Goal: Task Accomplishment & Management: Use online tool/utility

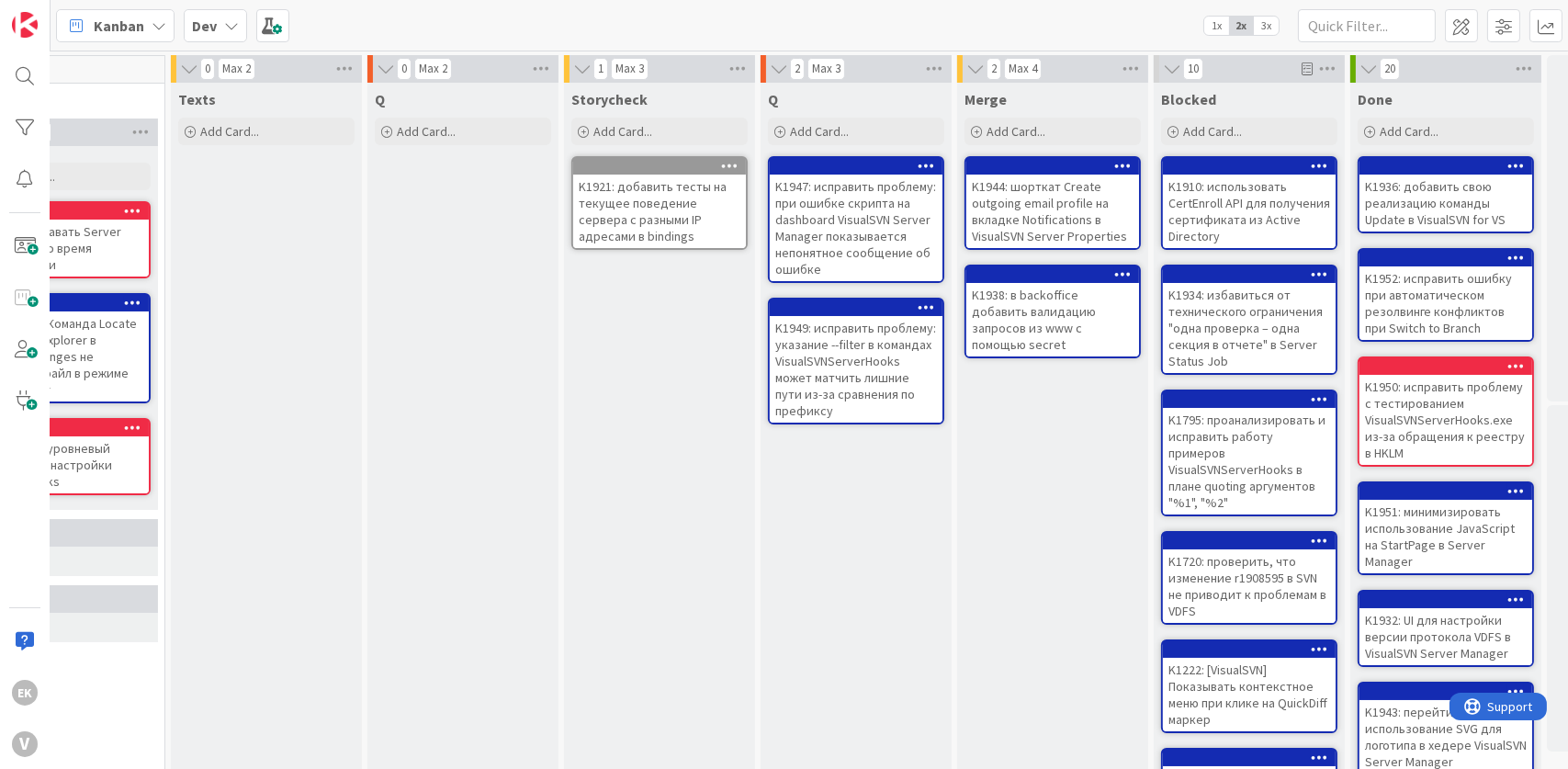
scroll to position [0, 748]
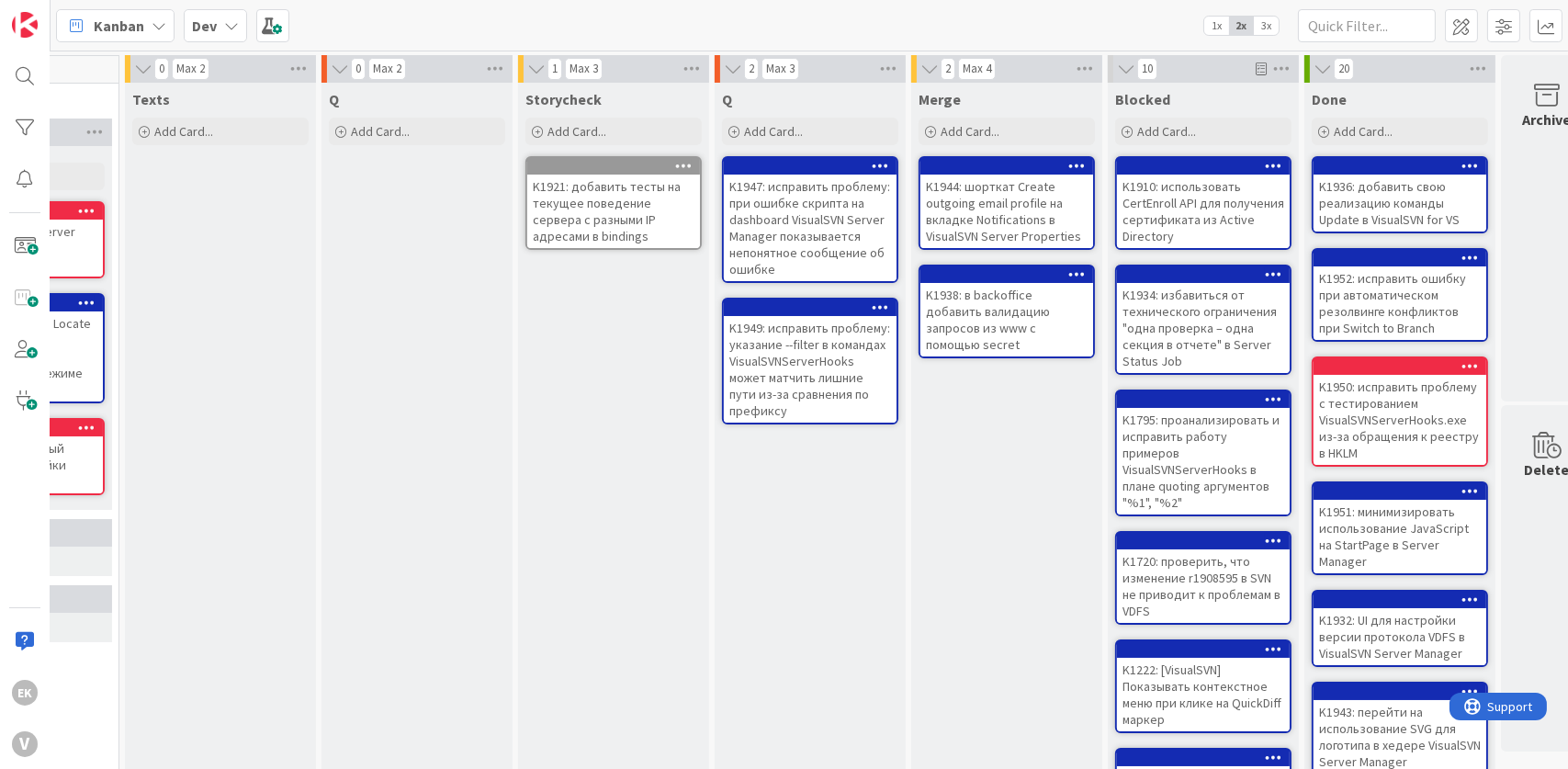
drag, startPoint x: 965, startPoint y: 488, endPoint x: 939, endPoint y: 560, distance: 76.6
click at [939, 560] on div "Merge Add Card... K1944: шорткат Create outgoing email profile на вкладке Notif…" at bounding box center [1006, 683] width 191 height 1201
drag, startPoint x: 921, startPoint y: 436, endPoint x: 785, endPoint y: 563, distance: 186.1
click at [785, 563] on div "Q Add Card... K1947: исправить проблему: при ошибке скрипта на dashboard Visual…" at bounding box center [809, 683] width 191 height 1201
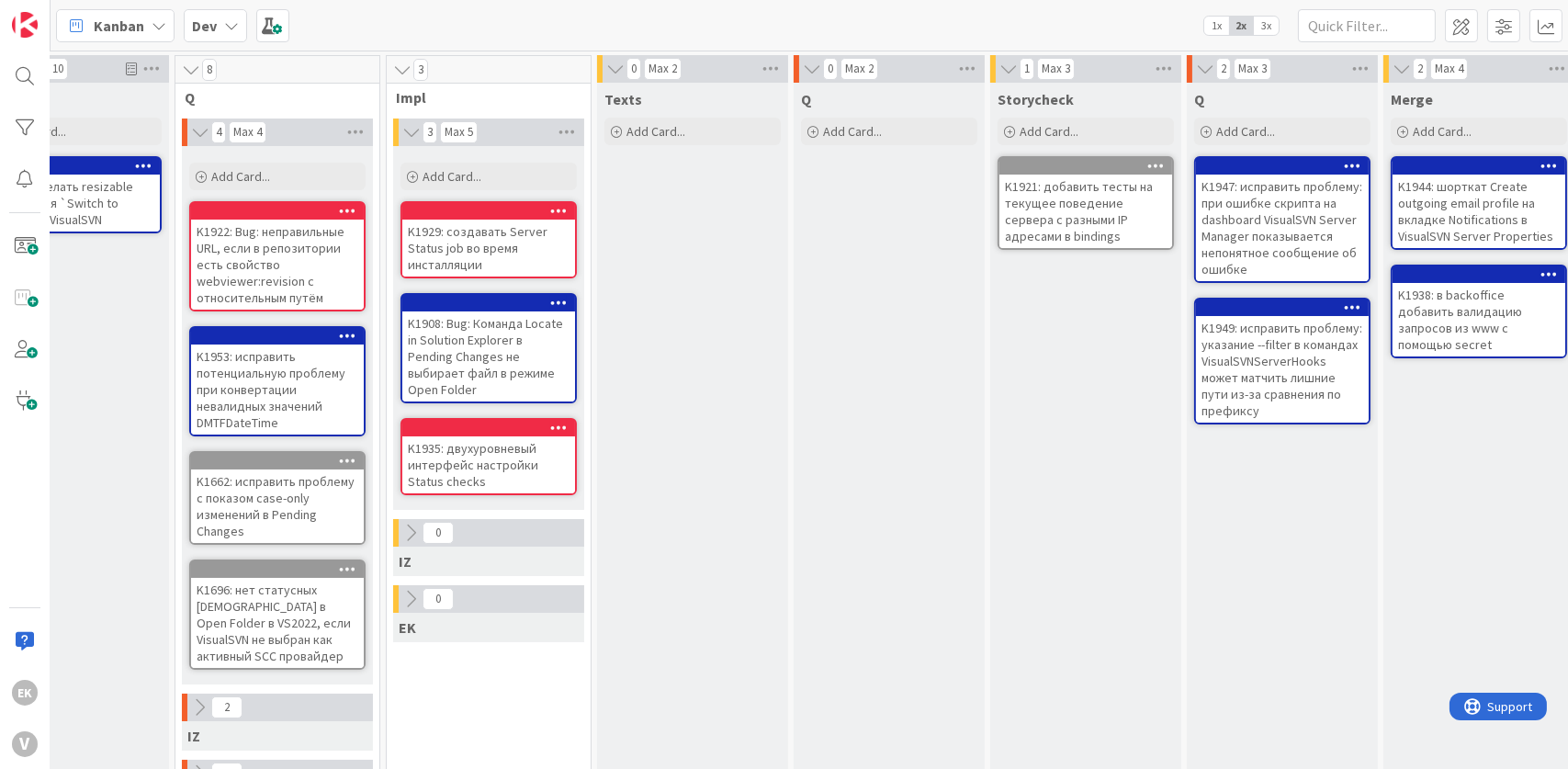
scroll to position [0, 227]
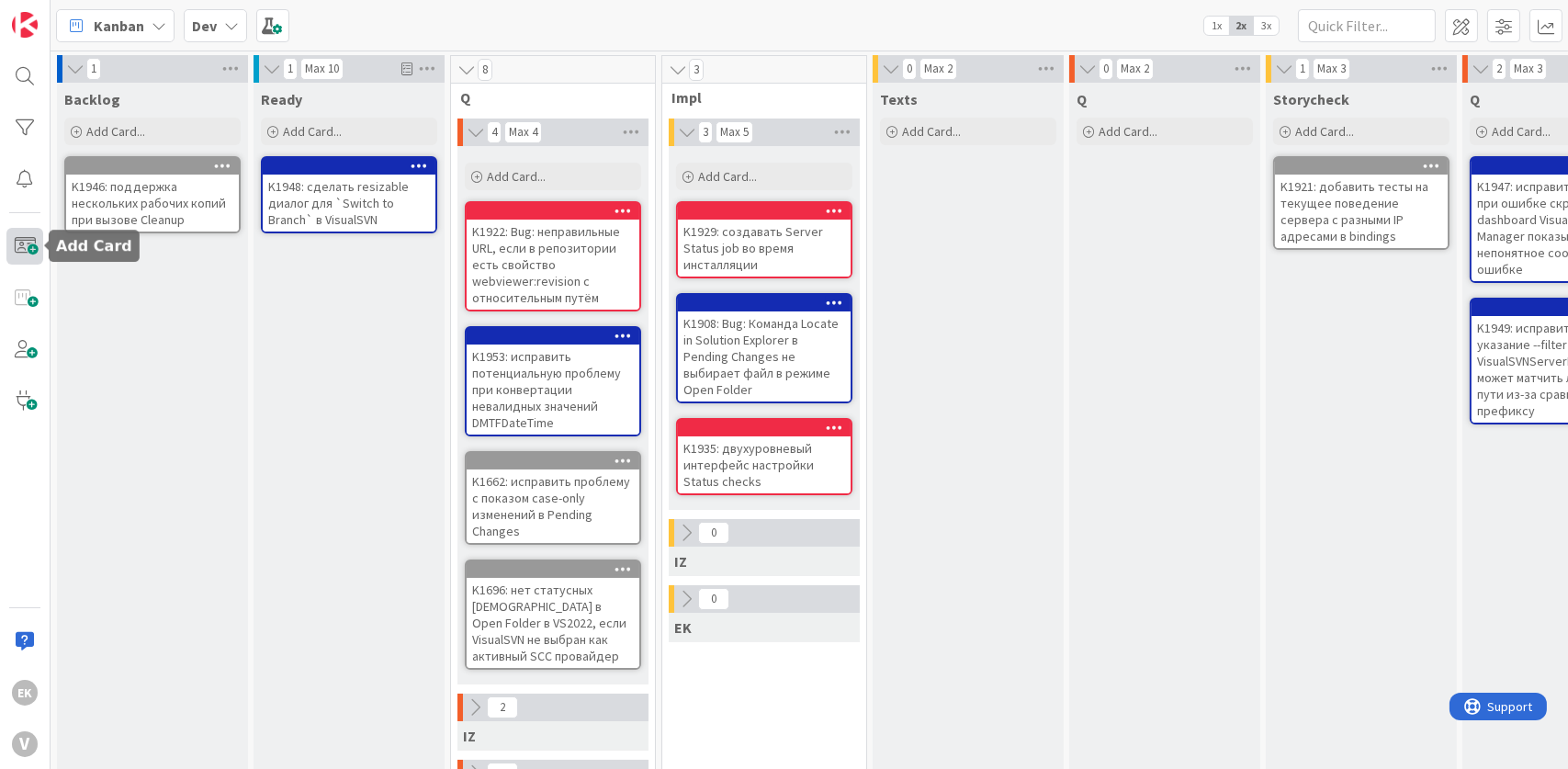
click at [16, 240] on span at bounding box center [25, 246] width 36 height 36
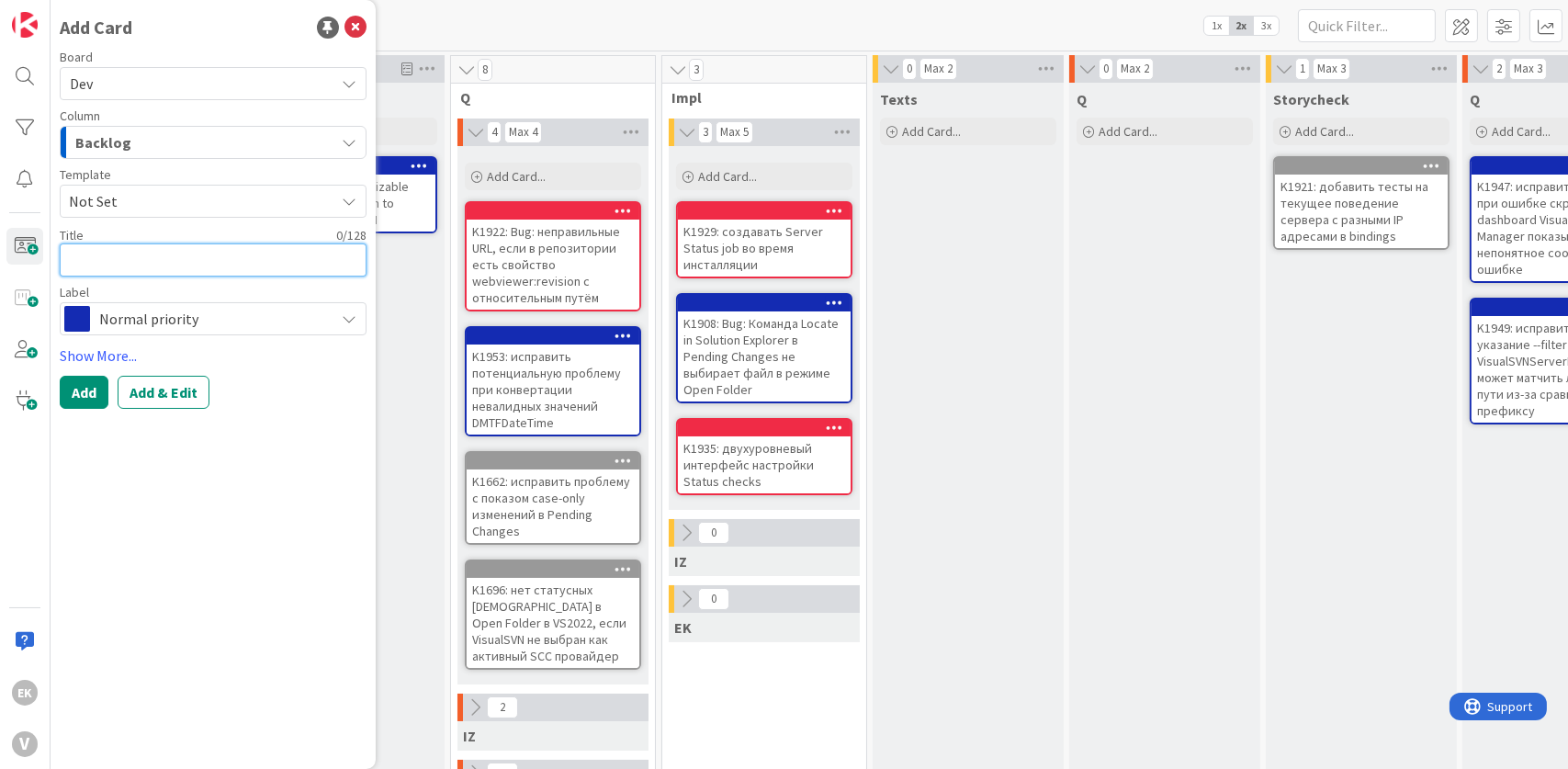
paste textarea "K1954: добавить в RepoCfg поддержку WebUI URL-ов скопированных из адресной стро…"
type textarea "x"
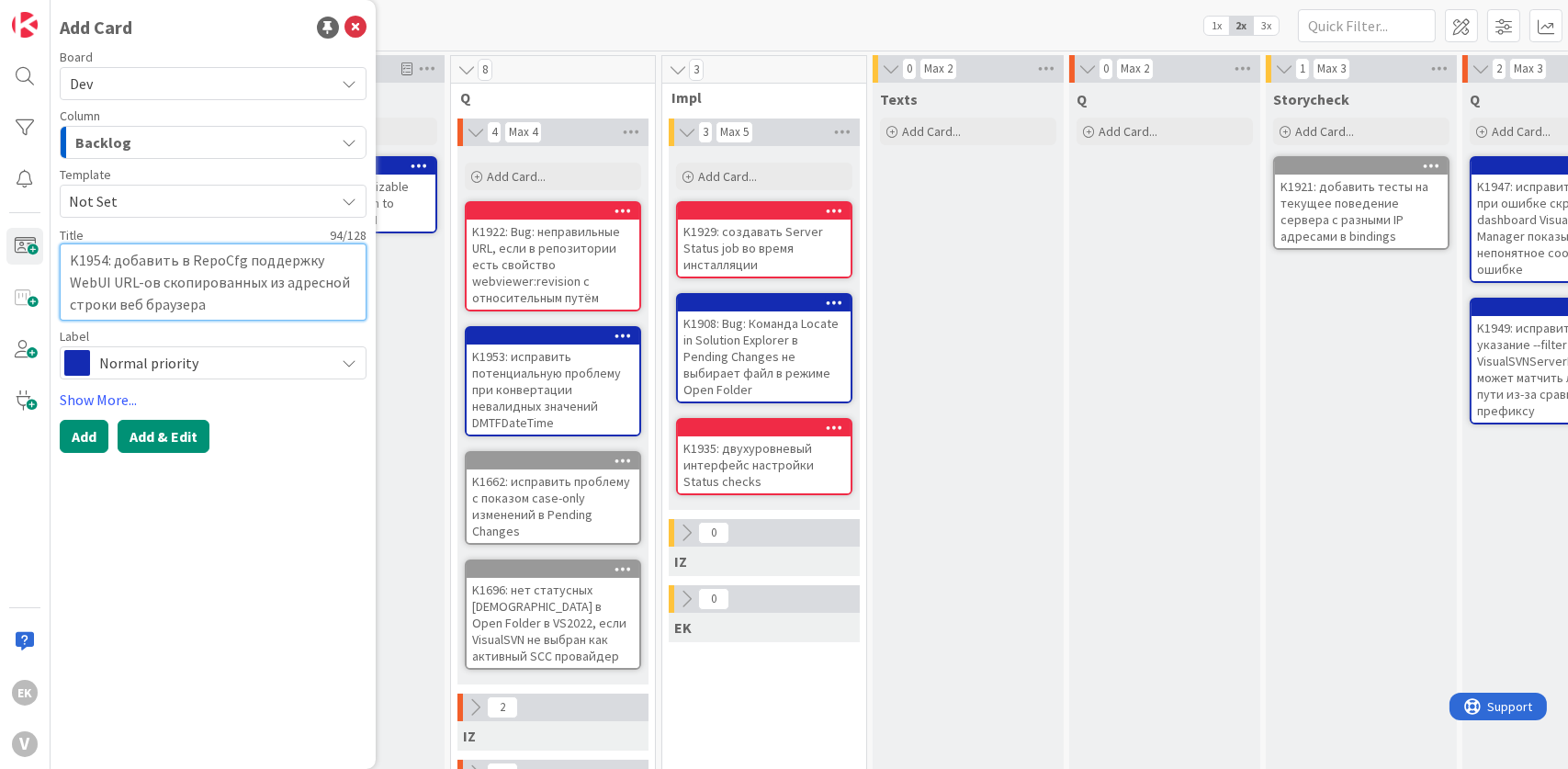
type textarea "K1954: добавить в RepoCfg поддержку WebUI URL-ов скопированных из адресной стро…"
click at [183, 438] on button "Add & Edit" at bounding box center [163, 436] width 92 height 33
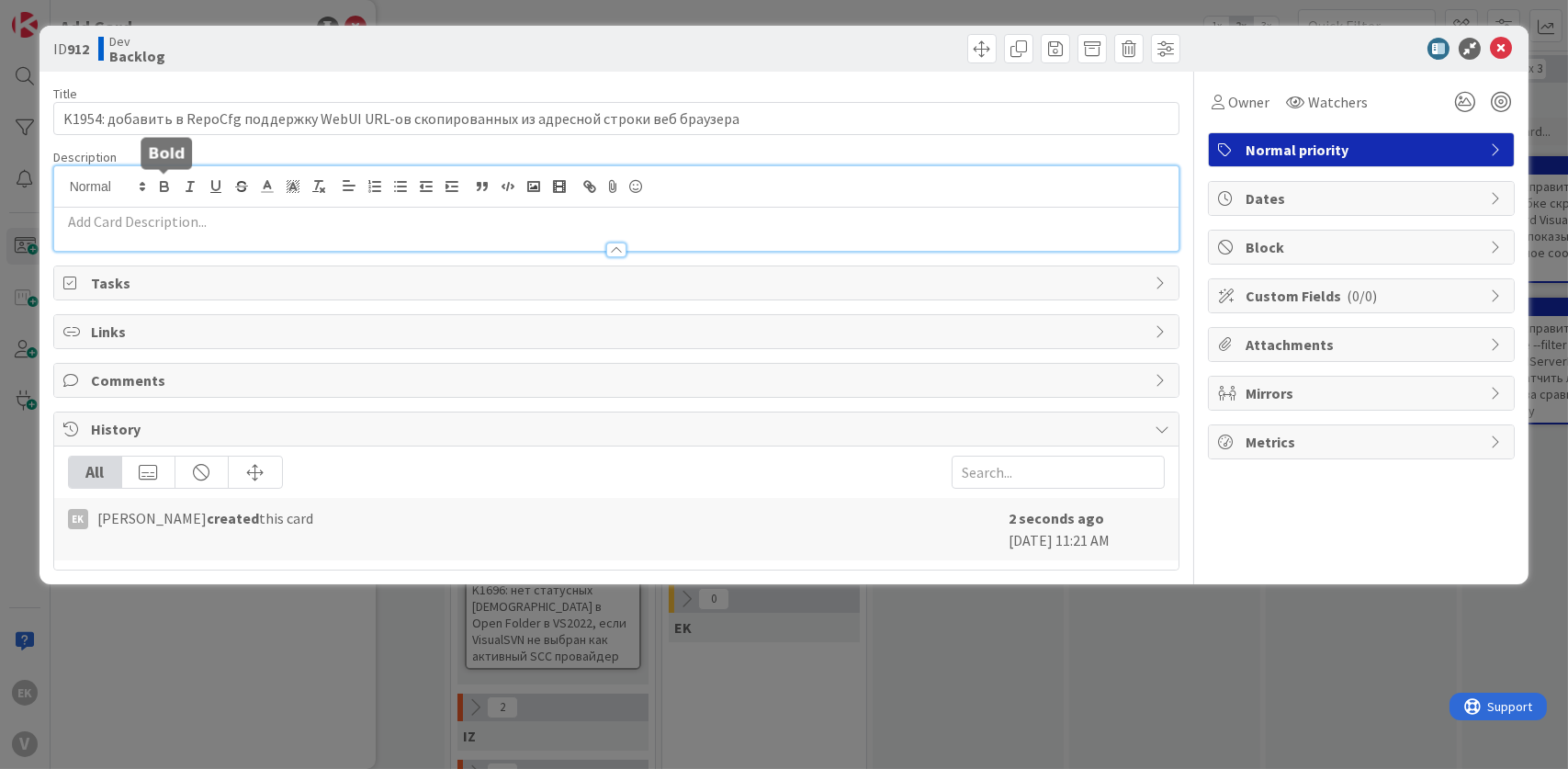
click at [154, 191] on div at bounding box center [616, 208] width 1125 height 84
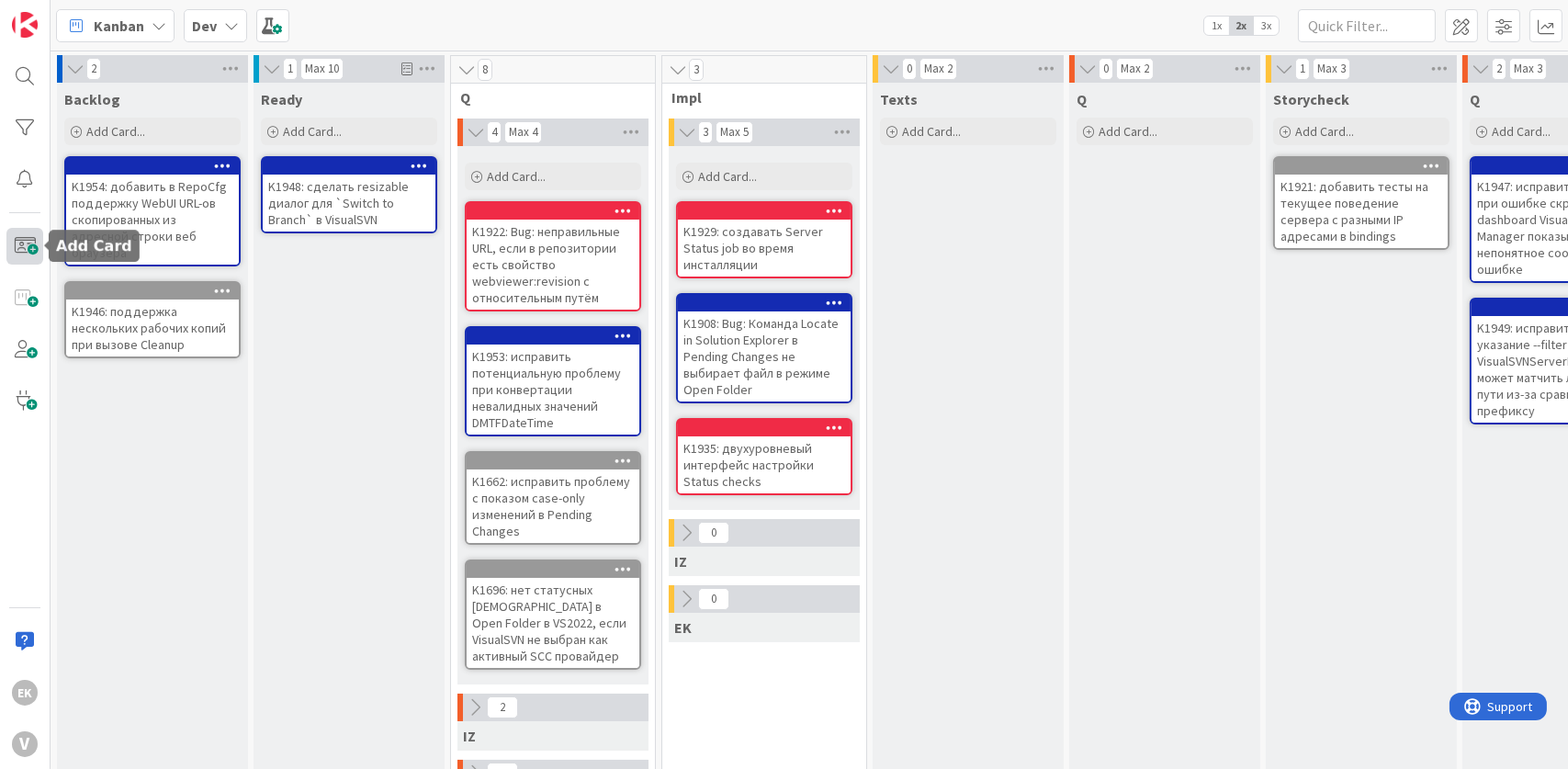
click at [18, 235] on span at bounding box center [25, 246] width 36 height 36
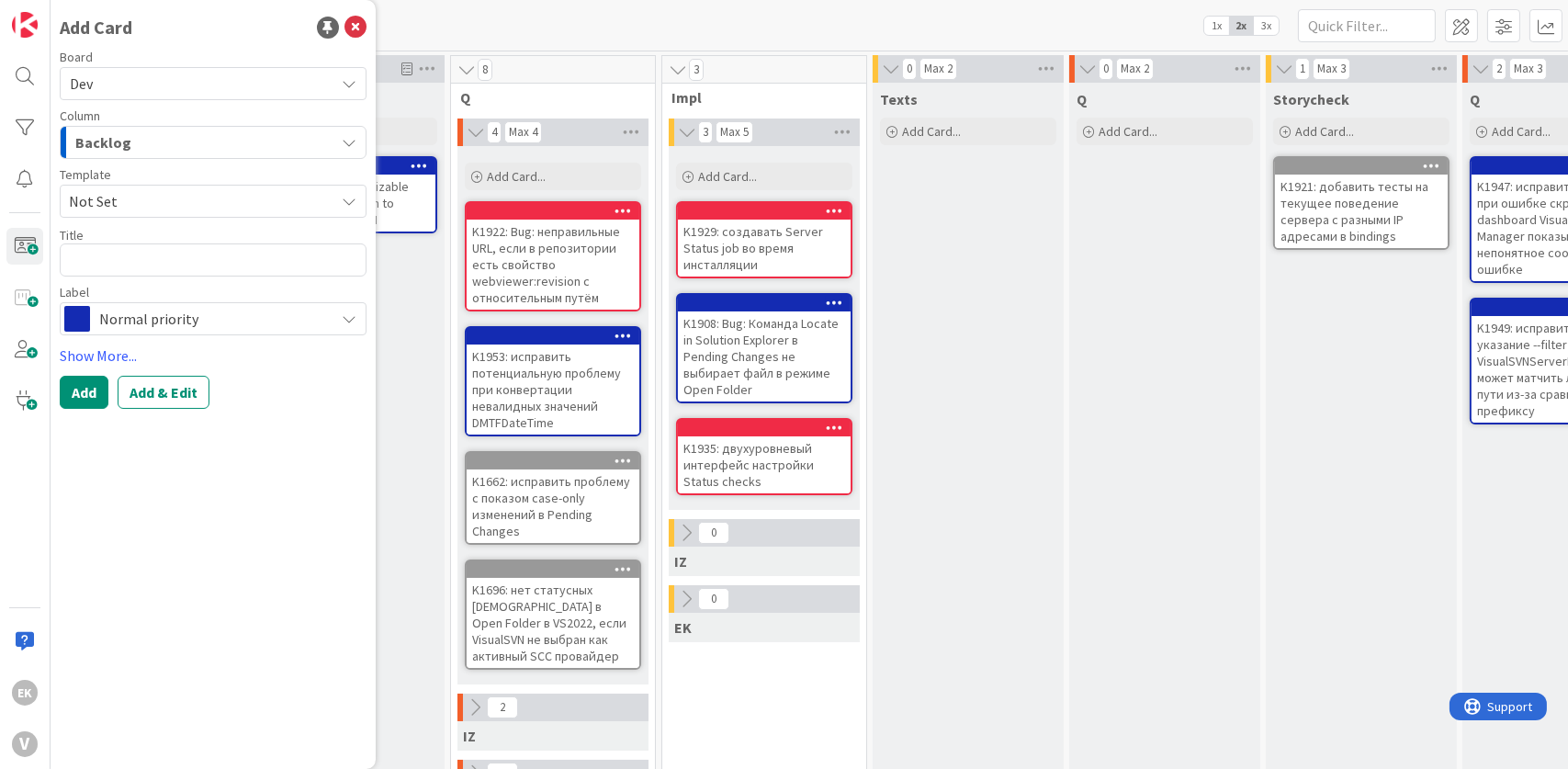
type textarea "x"
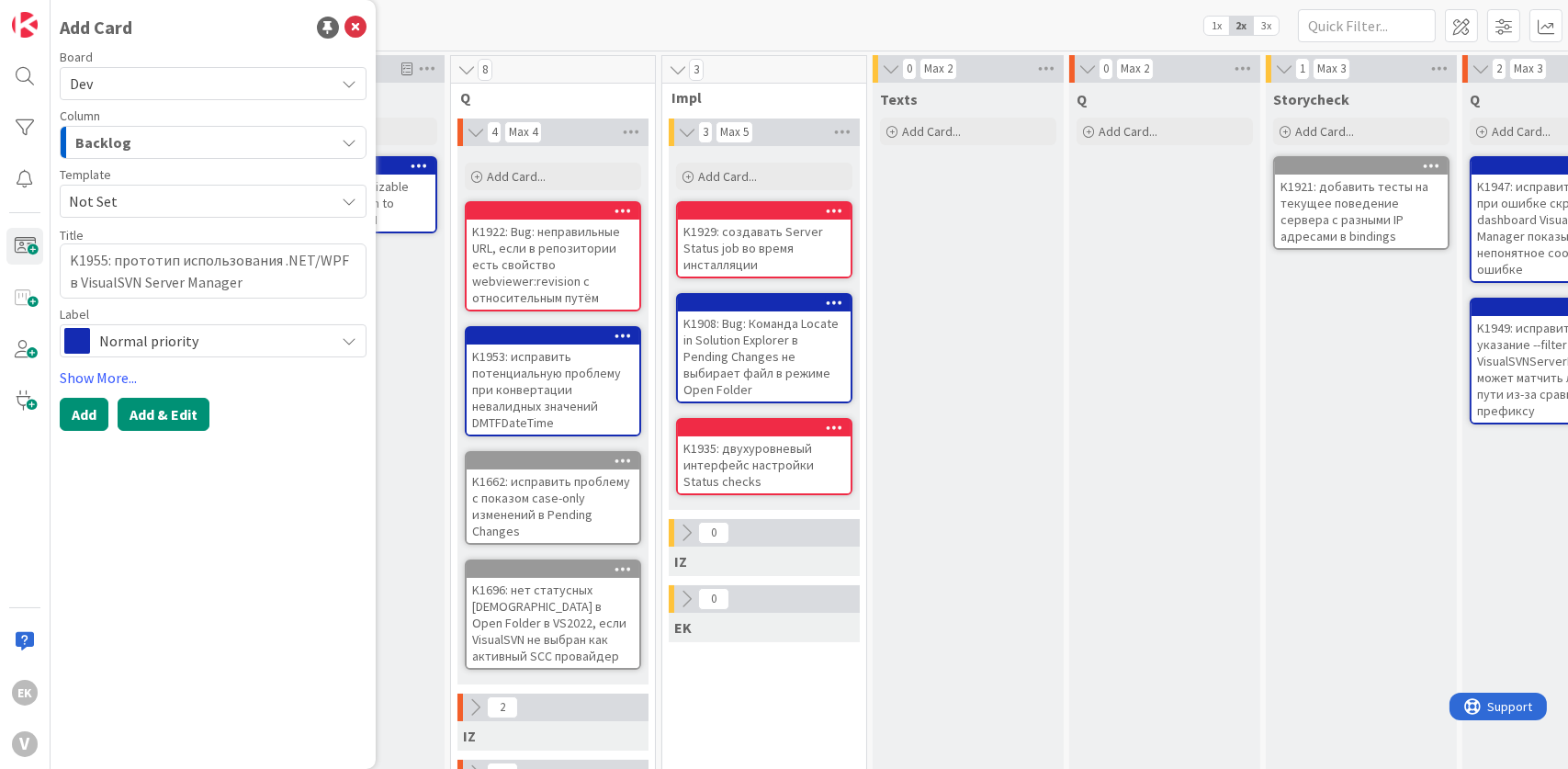
type textarea "K1955: прототип использования .NET/WPF в VisualSVN Server Manager"
click at [178, 421] on button "Add & Edit" at bounding box center [163, 414] width 92 height 33
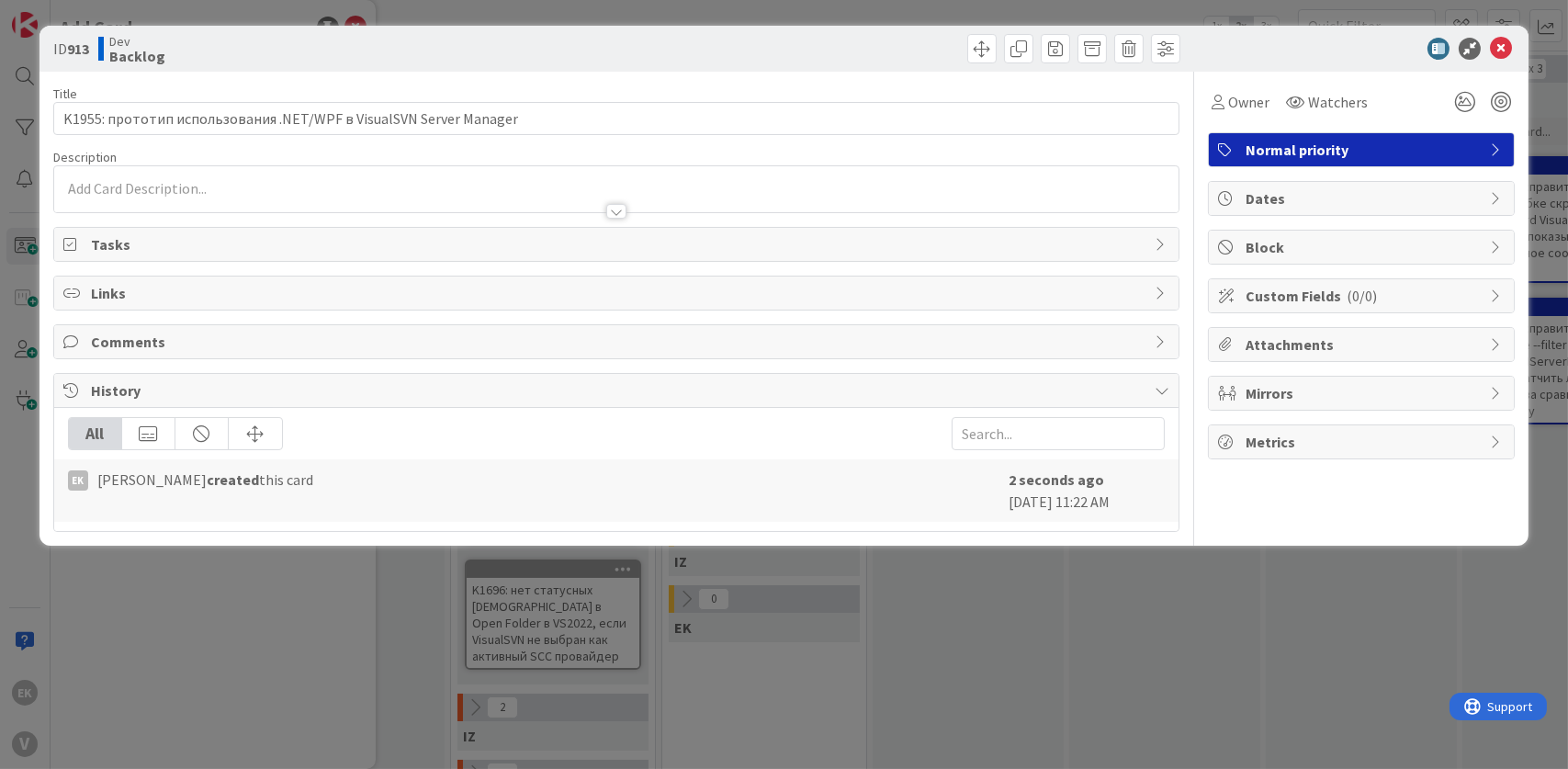
click at [203, 183] on div at bounding box center [616, 189] width 1125 height 46
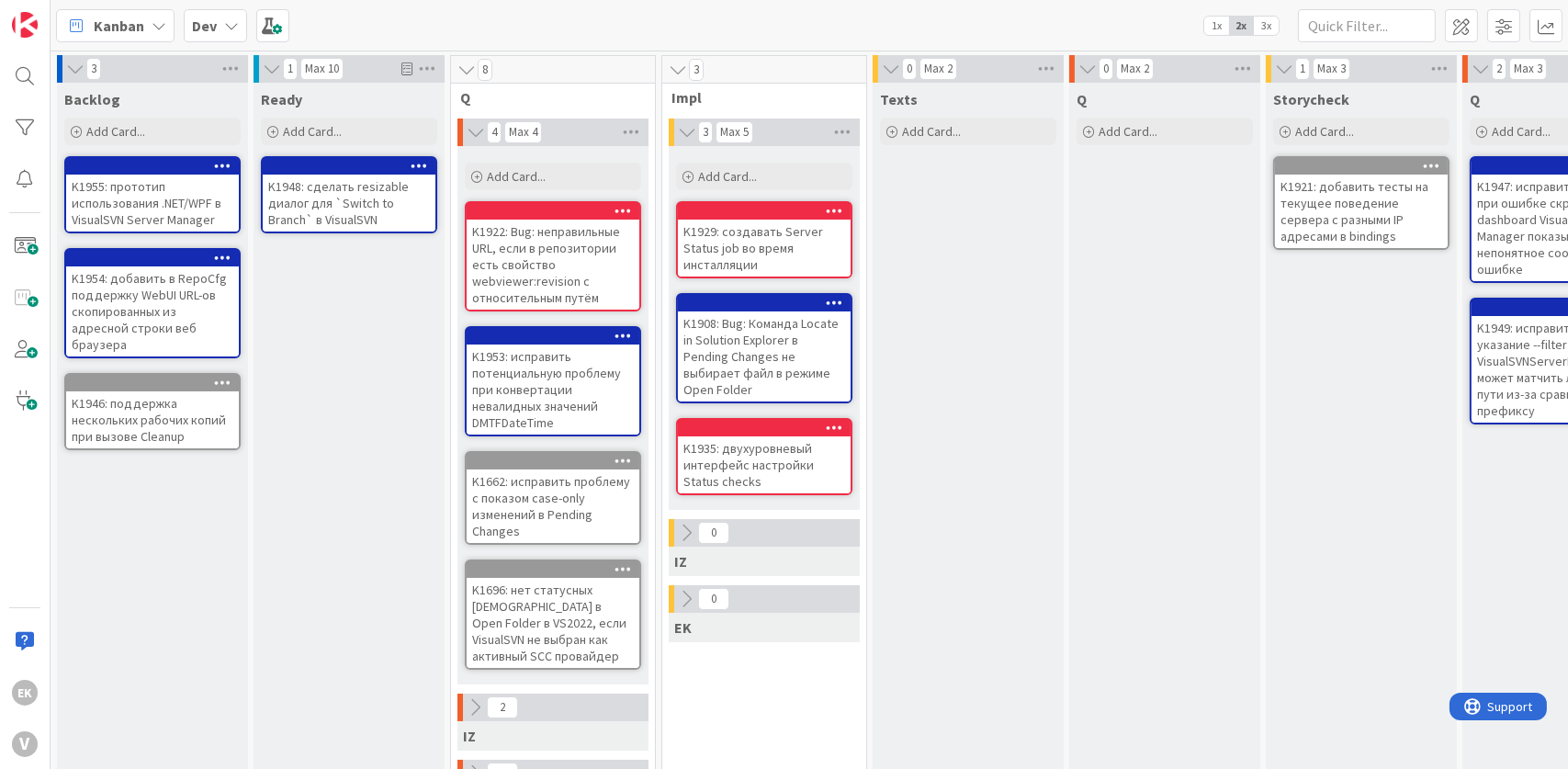
click at [151, 486] on div "Backlog Add Card... K1955: прототип использования .NET/WPF в VisualSVN Server M…" at bounding box center [152, 683] width 191 height 1201
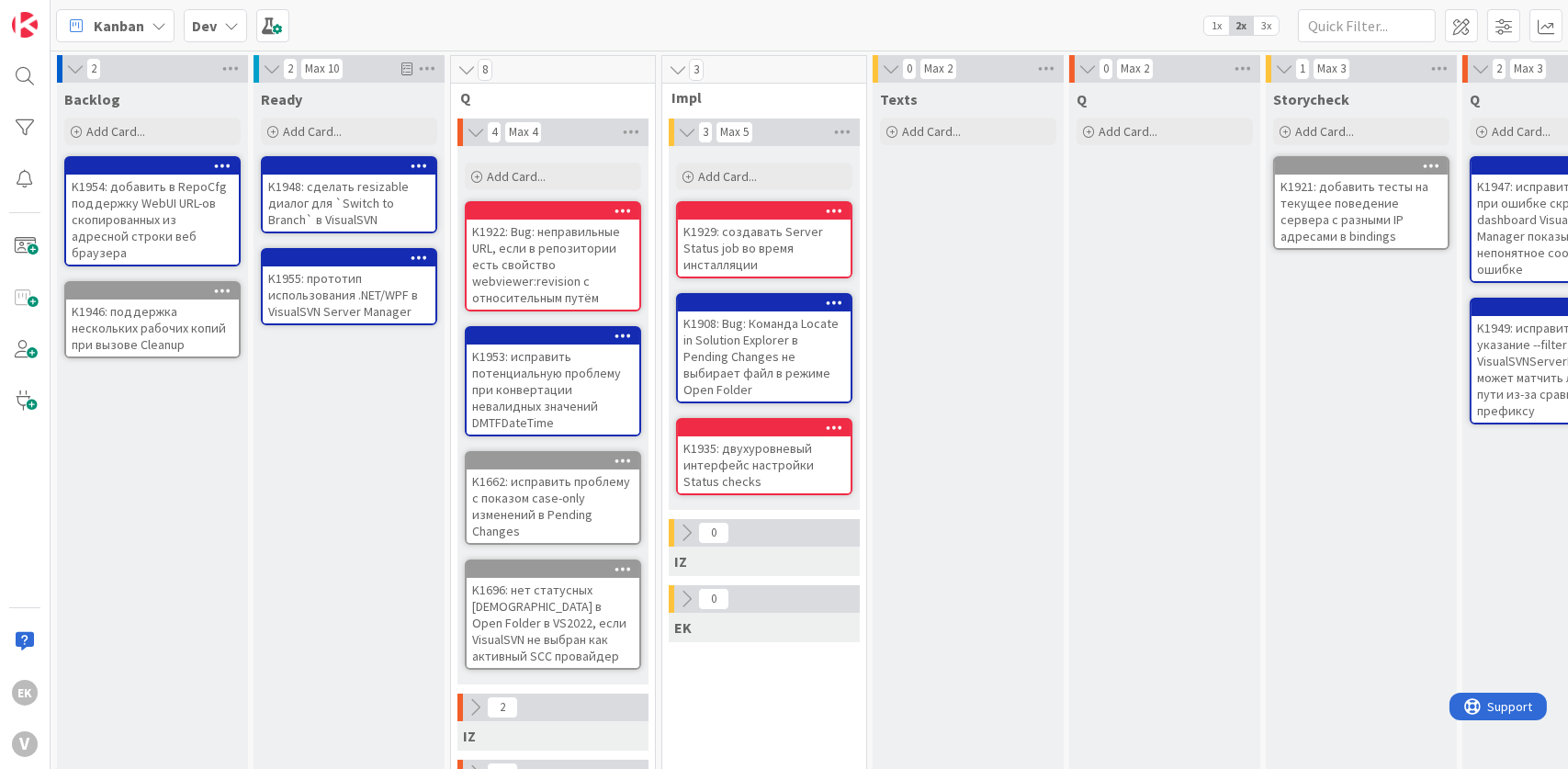
click at [357, 291] on div "K1955: прототип использования .NET/WPF в VisualSVN Server Manager" at bounding box center [350, 294] width 173 height 57
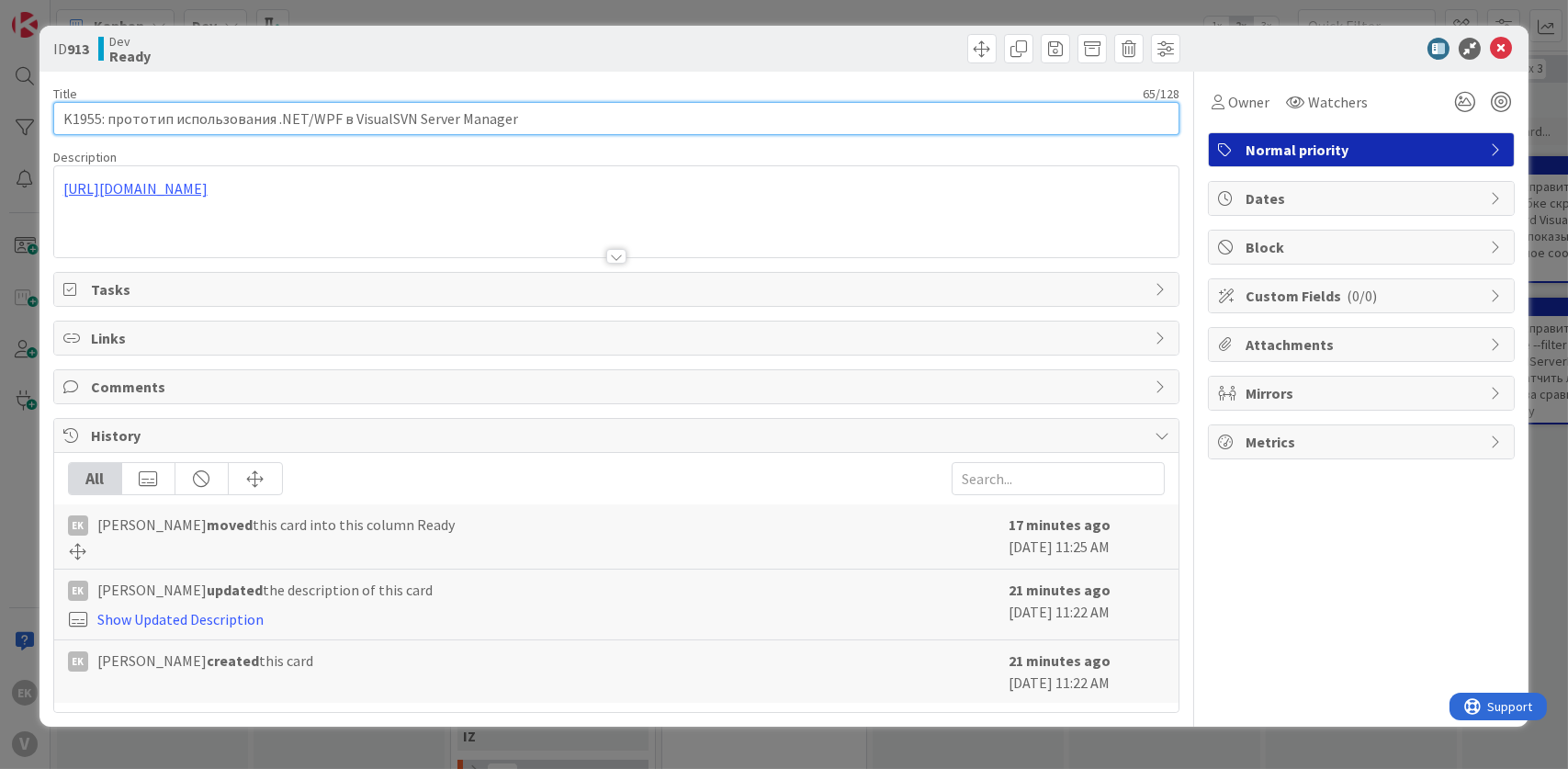
drag, startPoint x: 528, startPoint y: 115, endPoint x: -52, endPoint y: 103, distance: 580.1
click at [0, 103] on html "EK V Kanban Dev 1x 2x 3x 2 Backlog Add Card... K1954: добавить в RepoCfg поддер…" at bounding box center [784, 384] width 1568 height 769
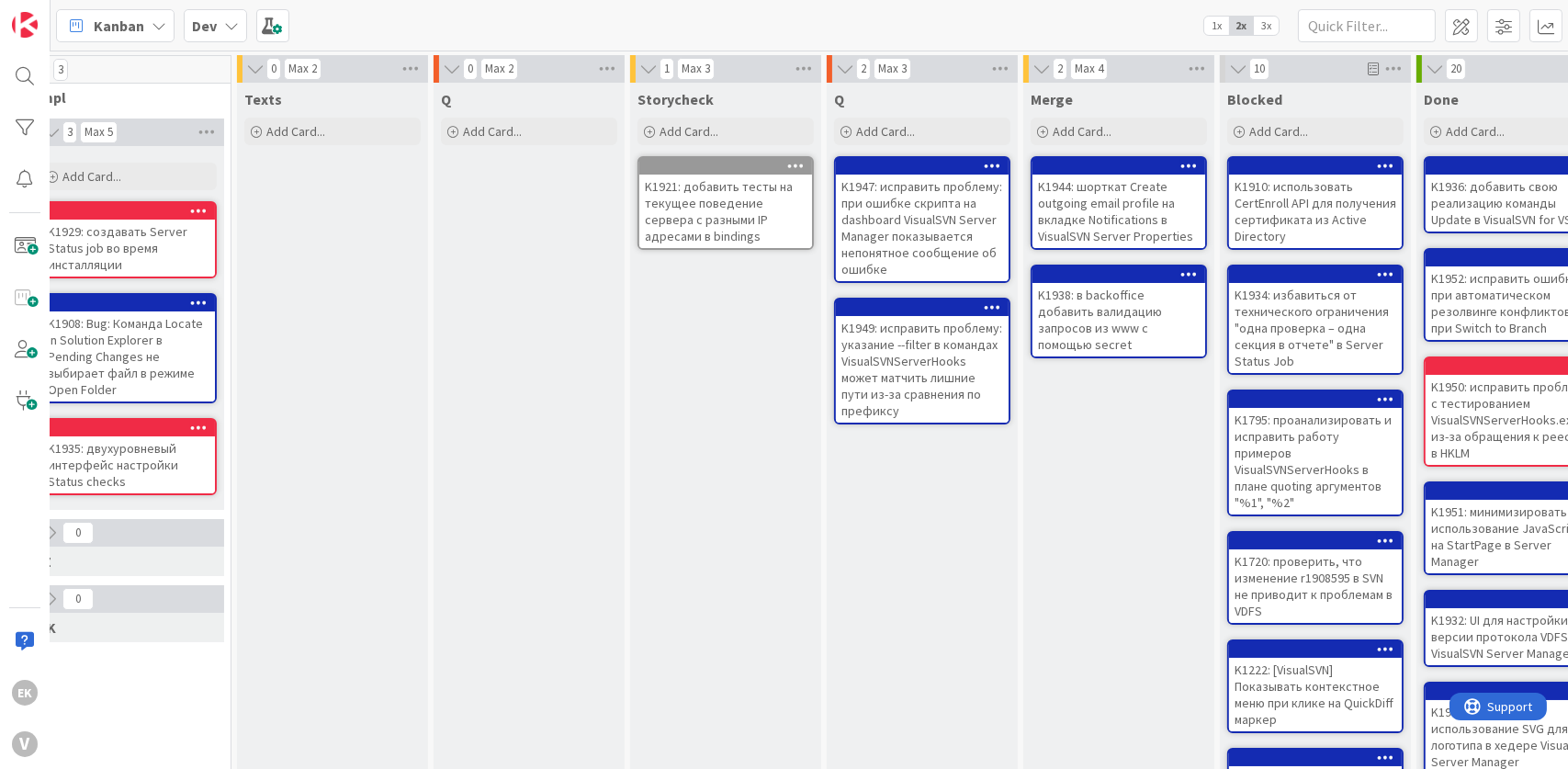
scroll to position [0, 725]
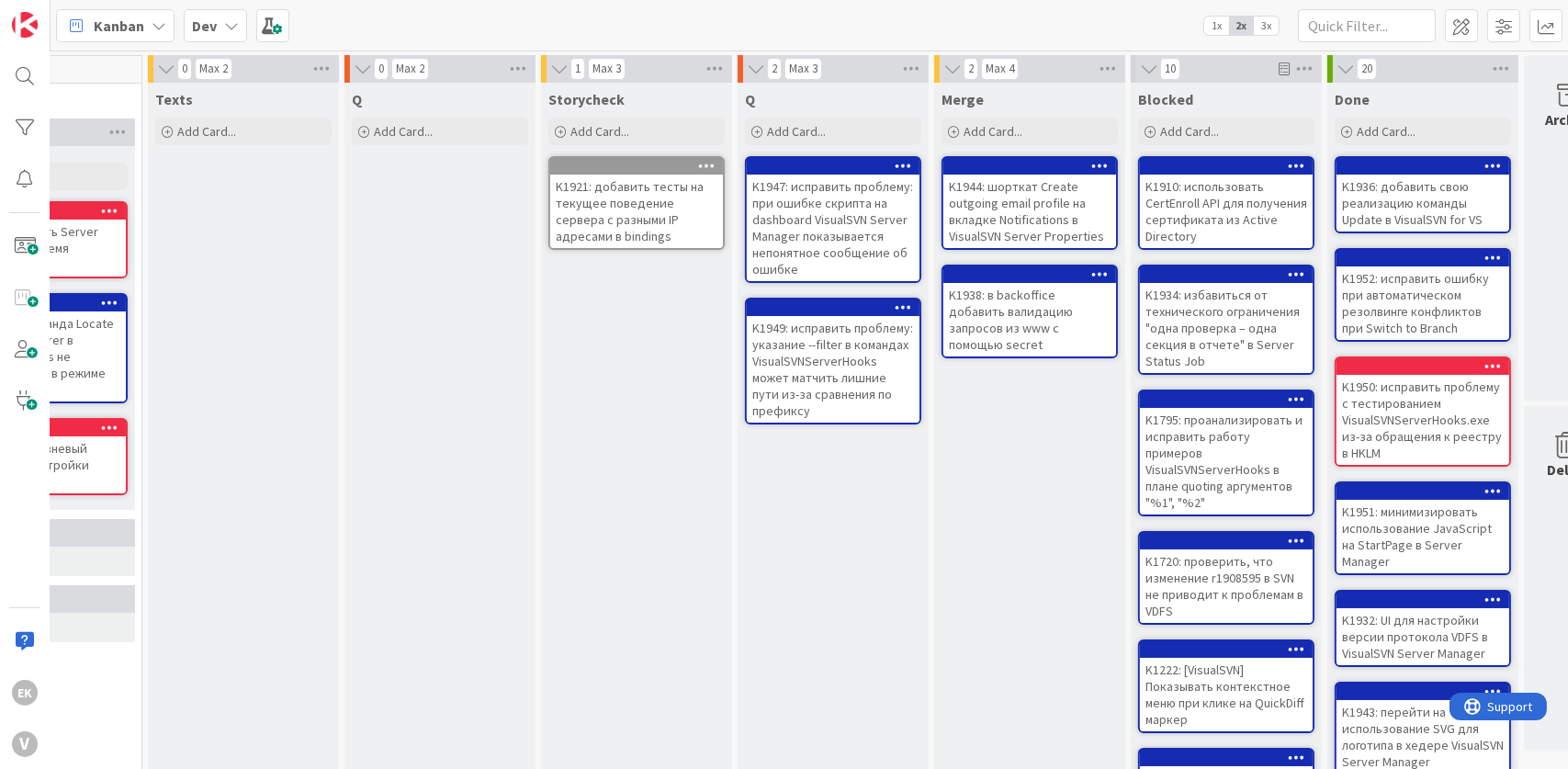
drag, startPoint x: 1082, startPoint y: 586, endPoint x: 967, endPoint y: 543, distance: 122.8
click at [967, 543] on div "Merge Add Card... K1944: шорткат Create outgoing email profile на вкладке Notif…" at bounding box center [1029, 683] width 191 height 1201
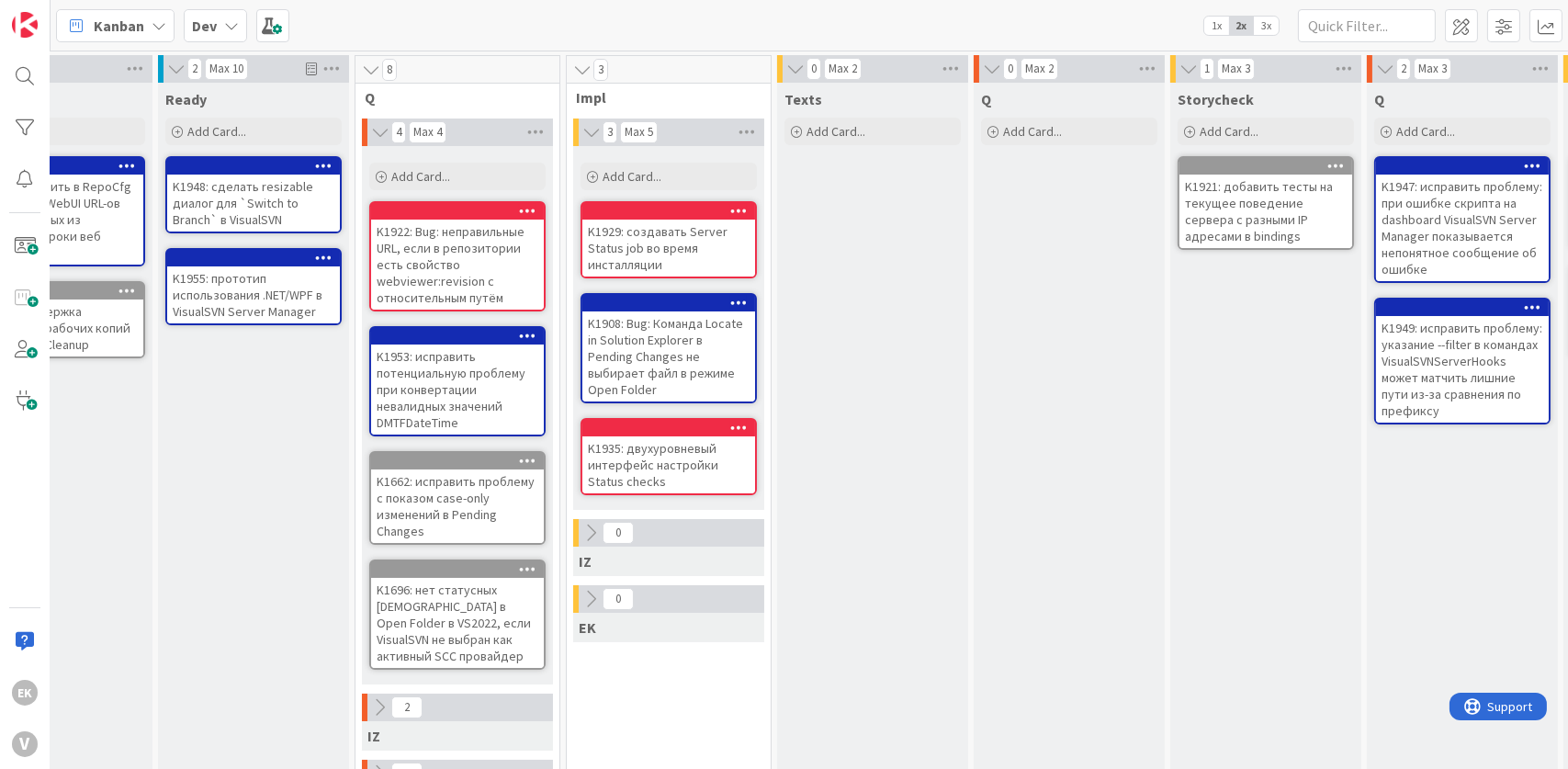
scroll to position [0, 0]
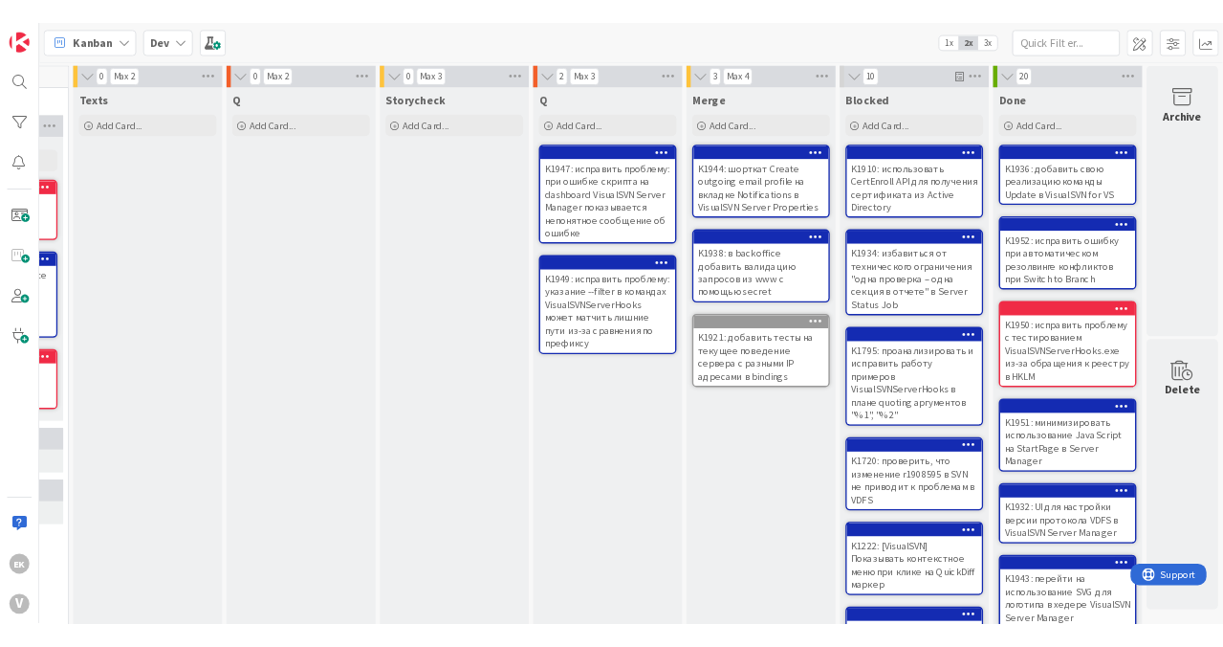
scroll to position [0, 825]
